Goal: Task Accomplishment & Management: Manage account settings

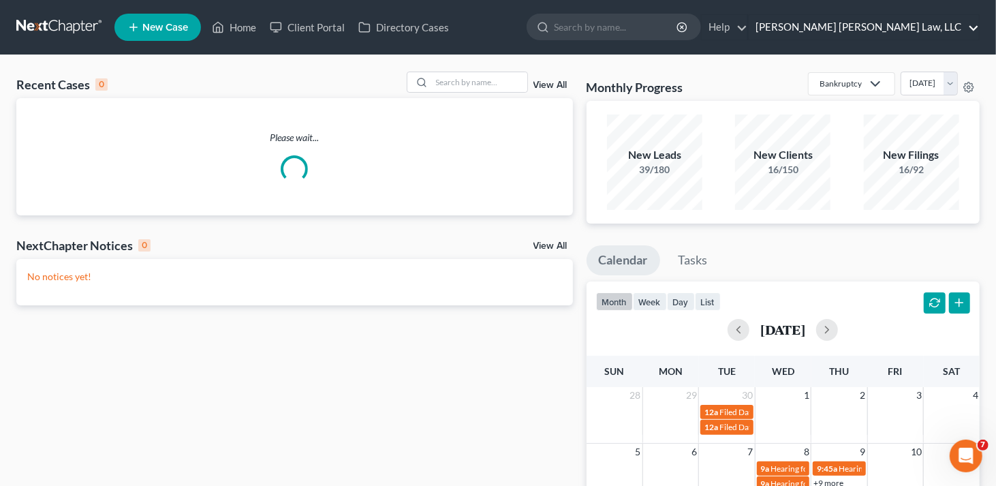
click at [958, 25] on link "[PERSON_NAME] [PERSON_NAME] Law, LLC" at bounding box center [864, 27] width 230 height 25
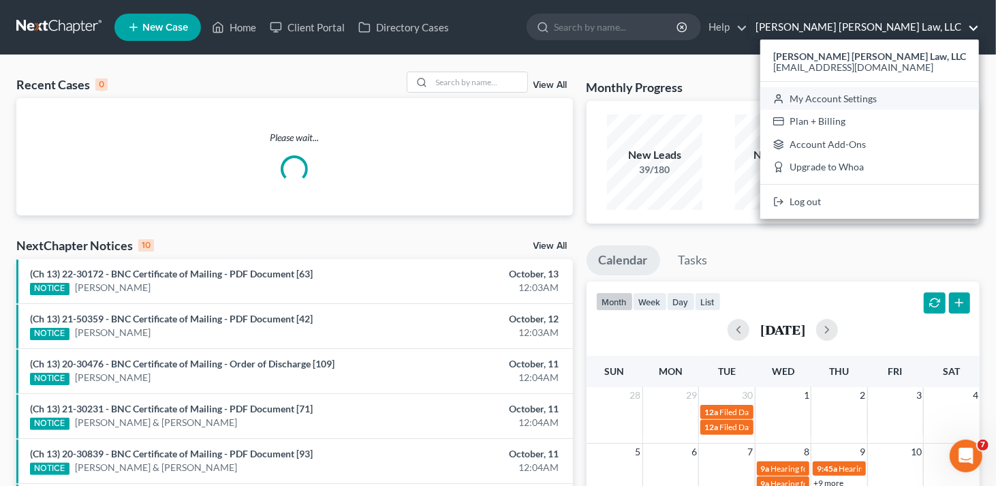
click at [910, 99] on link "My Account Settings" at bounding box center [869, 98] width 219 height 23
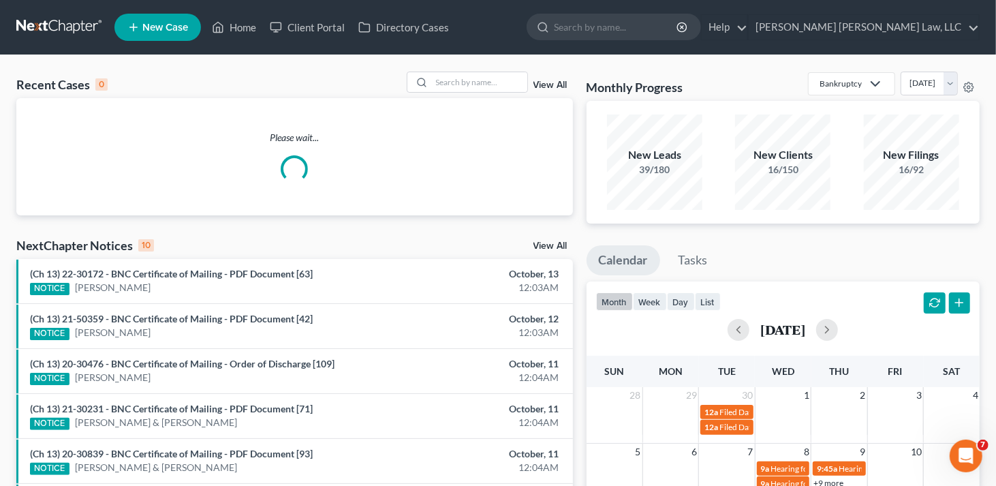
select select "23"
select select "19"
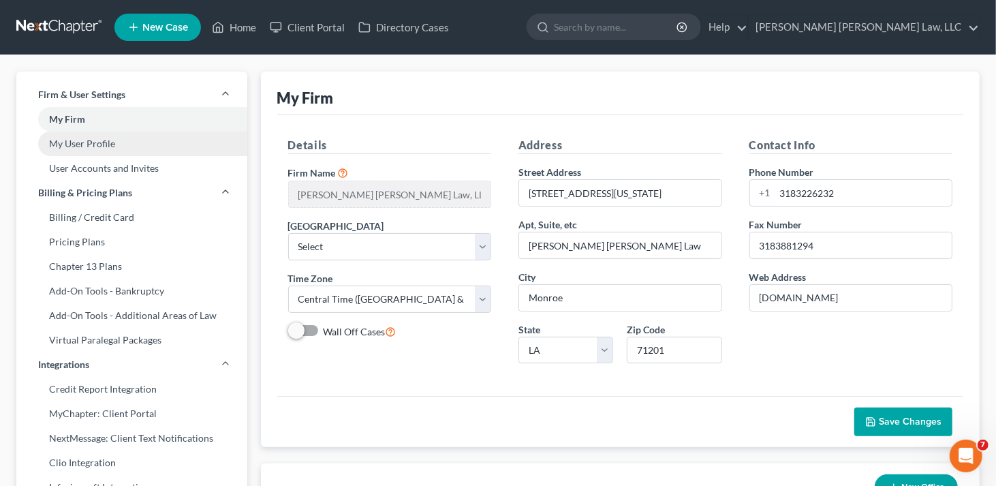
click at [80, 140] on link "My User Profile" at bounding box center [131, 143] width 231 height 25
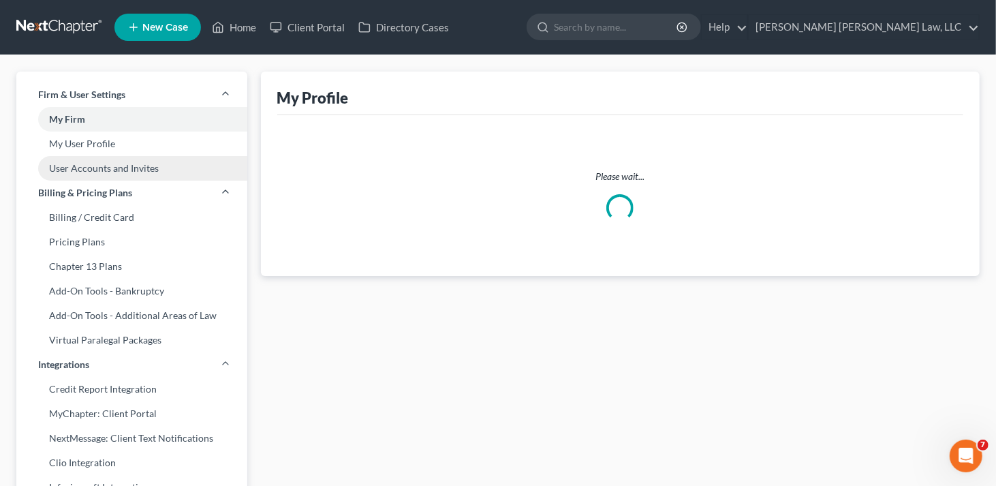
select select "19"
select select "paralegal"
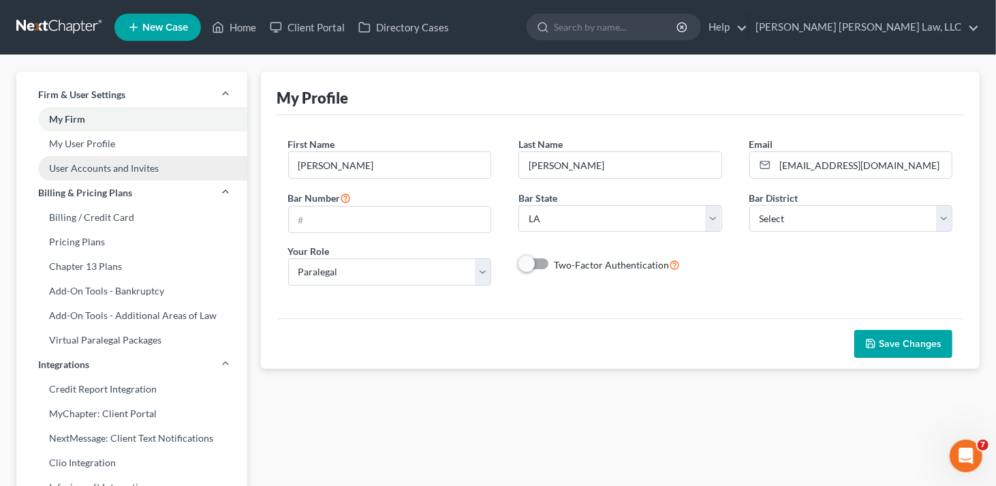
click at [87, 167] on link "User Accounts and Invites" at bounding box center [131, 168] width 231 height 25
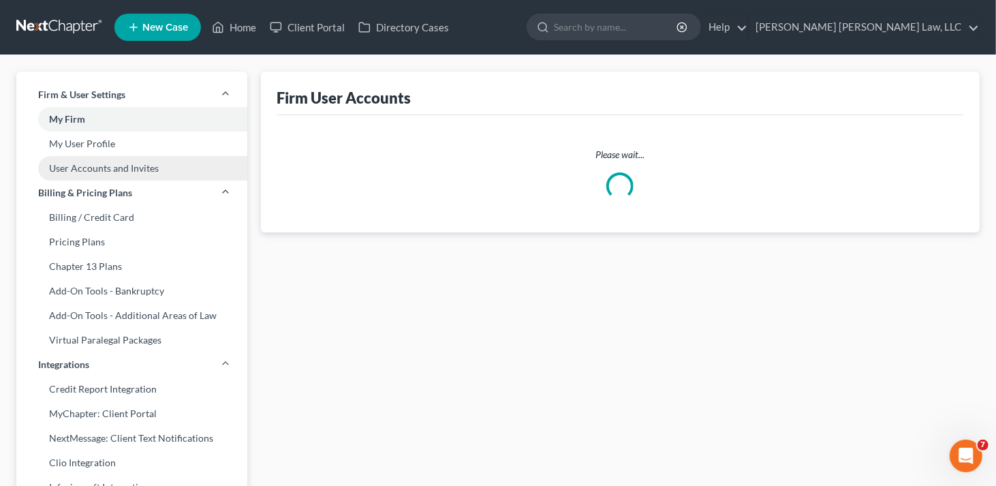
select select "0"
select select "1"
select select "0"
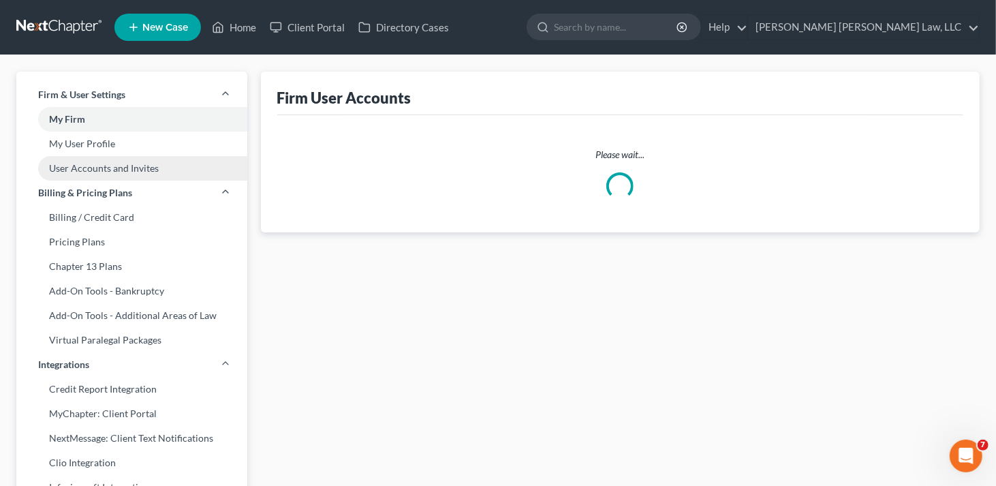
select select "1"
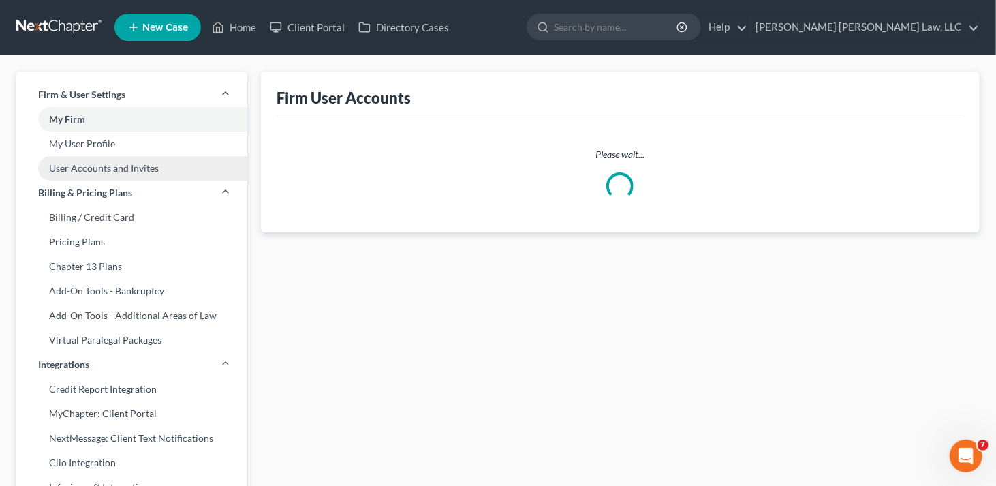
select select "1"
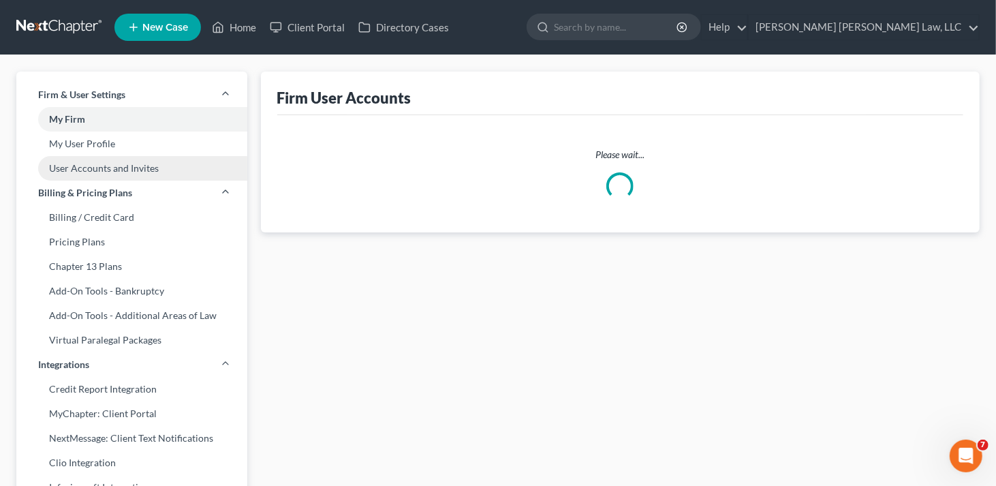
select select "1"
select select "0"
select select "1"
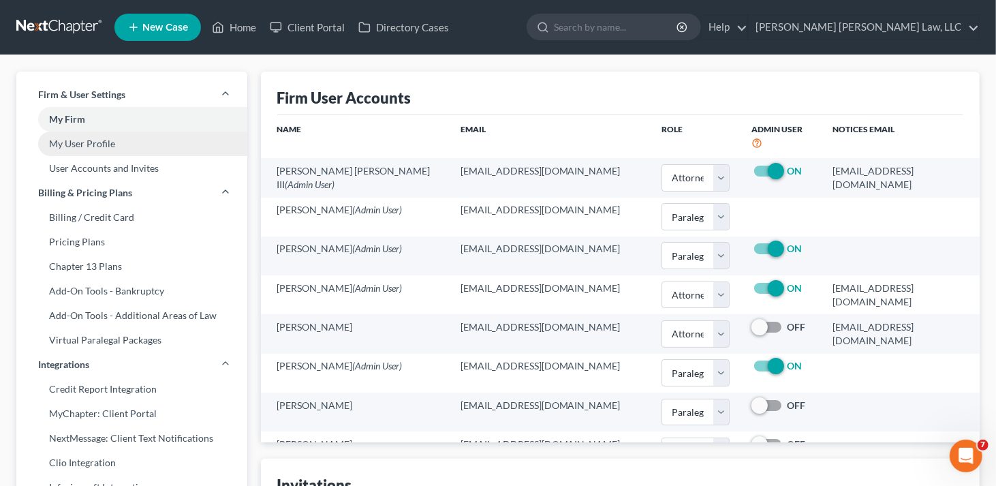
click at [102, 147] on link "My User Profile" at bounding box center [131, 143] width 231 height 25
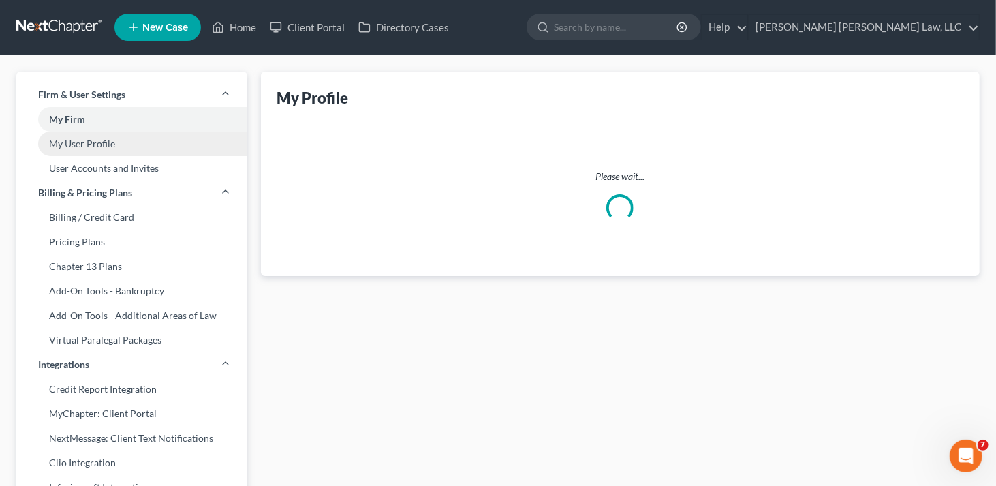
select select "19"
select select "paralegal"
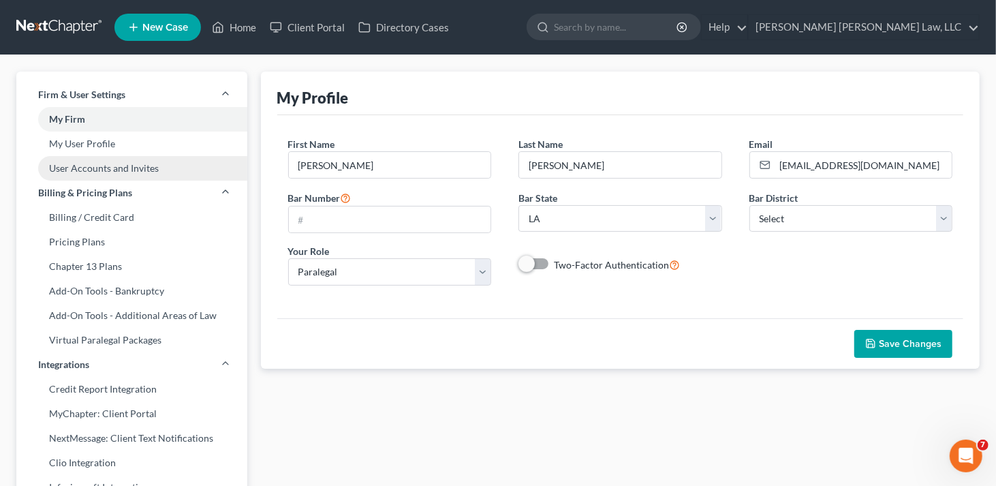
click at [88, 161] on link "User Accounts and Invites" at bounding box center [131, 168] width 231 height 25
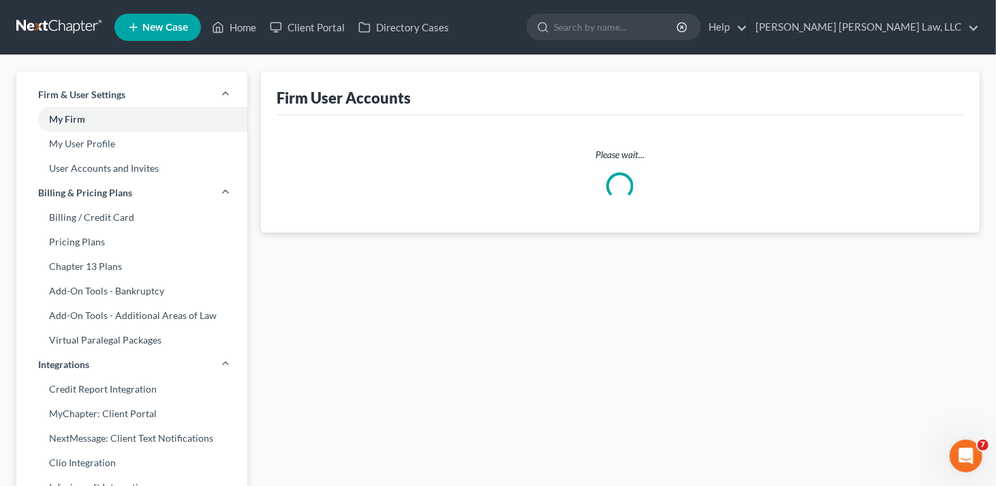
select select "0"
select select "1"
select select "0"
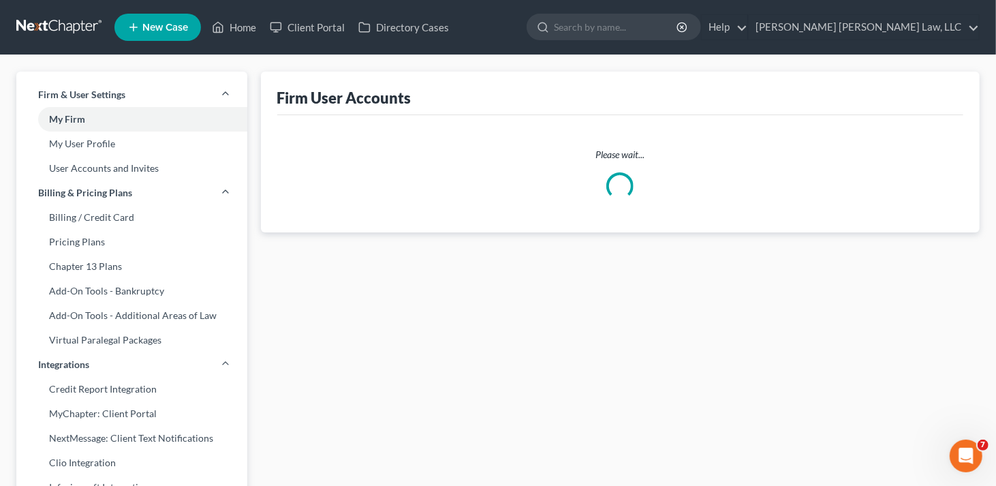
select select "1"
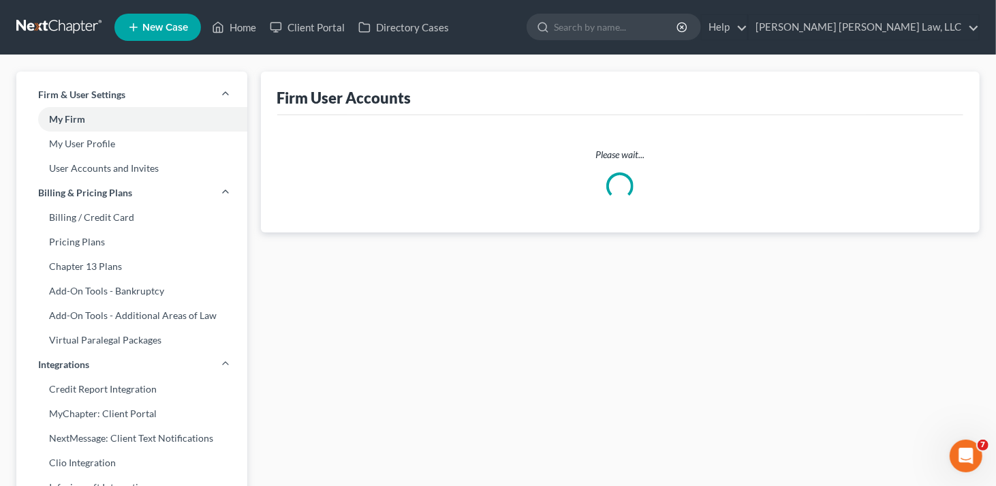
select select "1"
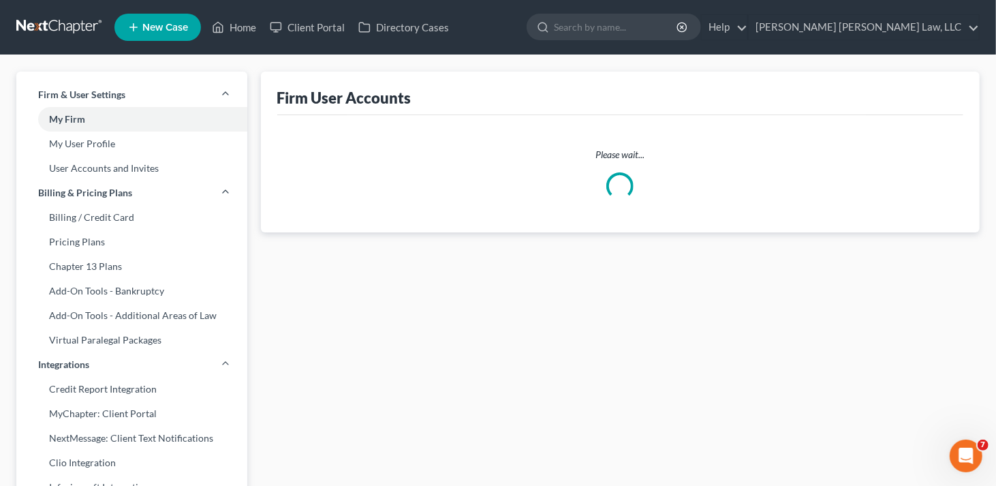
select select "1"
select select "0"
select select "1"
